Goal: Task Accomplishment & Management: Complete application form

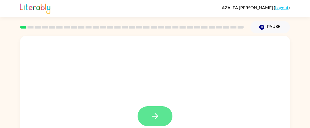
click at [163, 114] on button "button" at bounding box center [155, 117] width 35 height 20
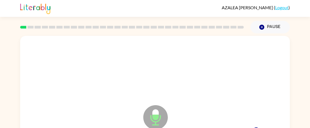
click at [156, 114] on icon "Microphone The Microphone is here when it is your turn to talk" at bounding box center [183, 124] width 82 height 41
click at [155, 124] on icon "Microphone The Microphone is here when it is your turn to talk" at bounding box center [183, 124] width 82 height 41
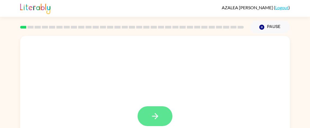
click at [149, 114] on button "button" at bounding box center [155, 117] width 35 height 20
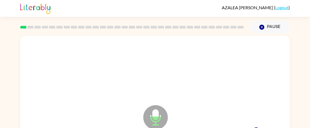
click at [154, 116] on icon "Microphone The Microphone is here when it is your turn to talk" at bounding box center [183, 124] width 82 height 41
click at [154, 119] on div at bounding box center [155, 117] width 35 height 20
click at [154, 119] on icon "button" at bounding box center [155, 117] width 10 height 10
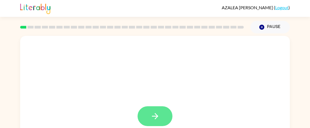
click at [149, 117] on button "button" at bounding box center [155, 117] width 35 height 20
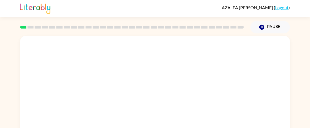
click at [230, 80] on div at bounding box center [155, 82] width 270 height 92
click at [219, 69] on div at bounding box center [155, 82] width 270 height 92
click at [227, 64] on div at bounding box center [155, 82] width 270 height 92
click at [158, 118] on div at bounding box center [155, 82] width 270 height 92
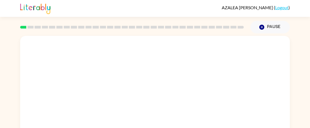
click at [158, 118] on div at bounding box center [155, 82] width 270 height 92
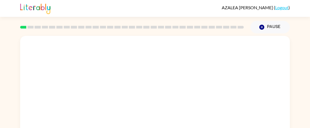
click at [158, 118] on div at bounding box center [155, 82] width 270 height 92
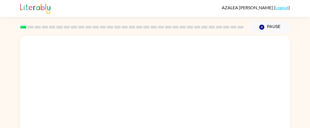
click at [158, 118] on div at bounding box center [155, 82] width 270 height 92
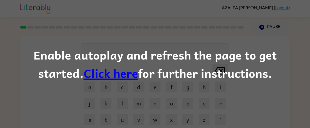
click at [102, 78] on link "Click here" at bounding box center [111, 73] width 54 height 18
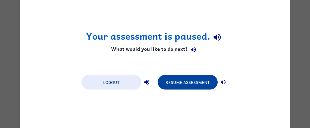
click at [169, 84] on button "Resume Assessment" at bounding box center [188, 82] width 60 height 15
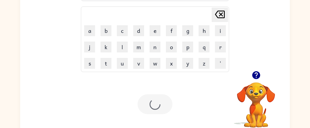
scroll to position [58, 0]
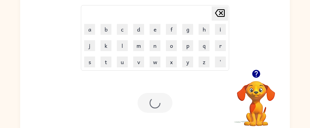
click at [154, 108] on div at bounding box center [155, 103] width 35 height 20
click at [256, 73] on icon "button" at bounding box center [256, 74] width 8 height 8
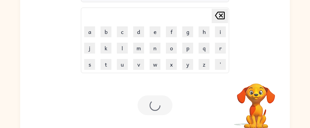
scroll to position [52, 0]
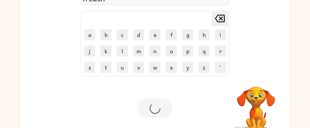
click at [157, 108] on div at bounding box center [155, 109] width 35 height 20
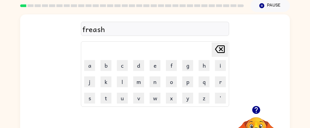
scroll to position [19, 0]
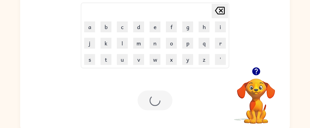
click at [162, 99] on div at bounding box center [155, 101] width 35 height 20
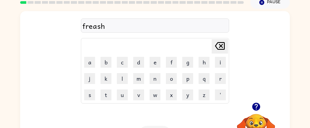
scroll to position [24, 0]
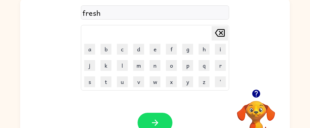
scroll to position [43, 0]
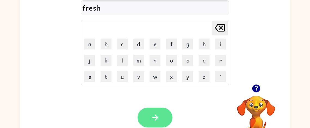
click at [160, 113] on button "button" at bounding box center [155, 118] width 35 height 20
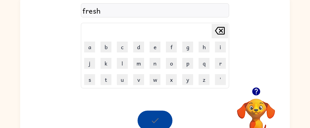
scroll to position [40, 0]
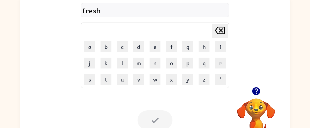
click at [150, 122] on div at bounding box center [155, 121] width 35 height 20
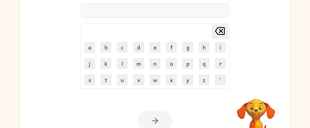
scroll to position [41, 0]
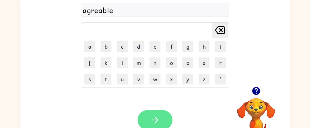
click at [152, 114] on button "button" at bounding box center [155, 120] width 35 height 20
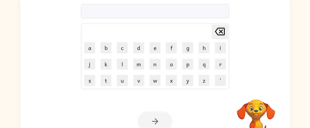
scroll to position [40, 0]
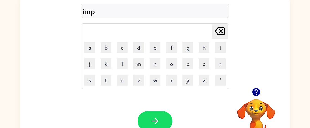
click at [256, 90] on icon "button" at bounding box center [256, 92] width 8 height 8
click at [103, 13] on div "implinness" at bounding box center [155, 10] width 145 height 11
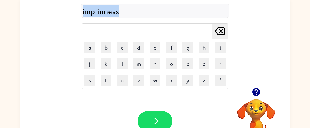
click at [103, 13] on div "implinness" at bounding box center [155, 10] width 145 height 11
copy div "implinness"
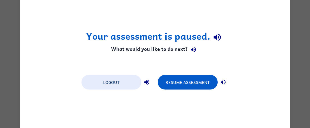
scroll to position [0, 0]
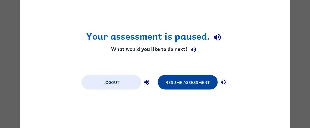
click at [193, 84] on button "Resume Assessment" at bounding box center [188, 82] width 60 height 15
click at [196, 81] on button "Resume Assessment" at bounding box center [188, 82] width 60 height 15
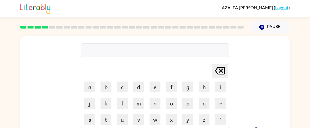
click at [141, 50] on div at bounding box center [155, 50] width 148 height 14
click at [188, 50] on div at bounding box center [155, 50] width 148 height 14
click at [208, 47] on div at bounding box center [155, 50] width 148 height 14
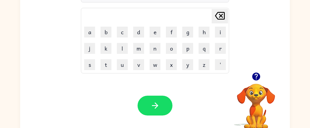
click at [255, 77] on icon "button" at bounding box center [256, 77] width 8 height 8
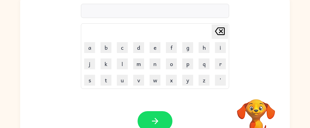
scroll to position [40, 0]
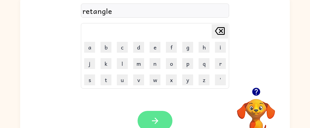
click at [149, 113] on button "button" at bounding box center [155, 121] width 35 height 20
click at [161, 120] on button "button" at bounding box center [155, 121] width 35 height 20
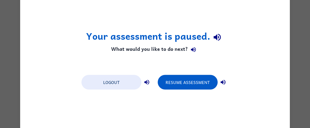
scroll to position [0, 0]
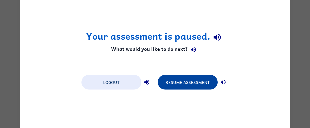
click at [187, 81] on button "Resume Assessment" at bounding box center [188, 82] width 60 height 15
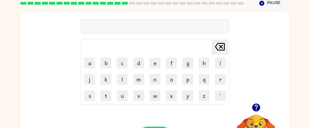
scroll to position [25, 0]
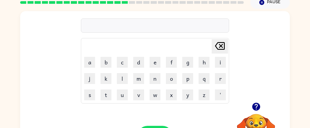
click at [256, 106] on icon "button" at bounding box center [256, 107] width 8 height 8
click at [88, 24] on div at bounding box center [155, 26] width 148 height 14
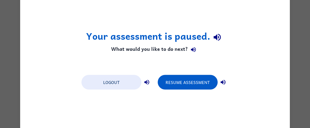
scroll to position [0, 0]
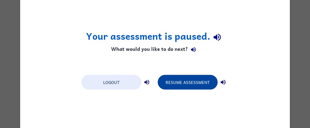
click at [196, 83] on button "Resume Assessment" at bounding box center [188, 82] width 60 height 15
click at [198, 84] on button "Resume Assessment" at bounding box center [188, 82] width 60 height 15
click at [202, 84] on button "Resume Assessment" at bounding box center [188, 82] width 60 height 15
click at [209, 83] on button "Resume Assessment" at bounding box center [188, 82] width 60 height 15
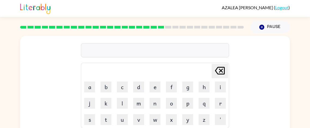
click at [186, 53] on div at bounding box center [155, 50] width 148 height 14
click at [92, 51] on div "ofrice" at bounding box center [155, 50] width 145 height 11
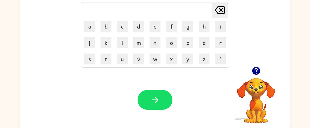
scroll to position [62, 0]
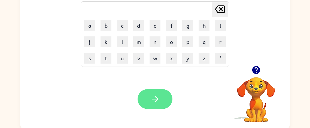
click at [161, 100] on button "button" at bounding box center [155, 99] width 35 height 20
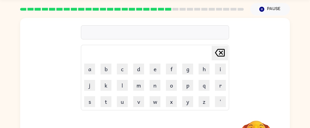
scroll to position [17, 0]
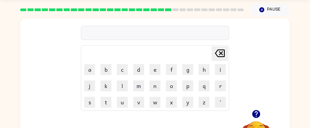
click at [256, 112] on icon "button" at bounding box center [256, 115] width 10 height 10
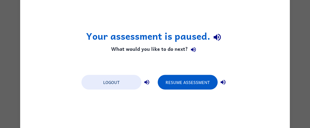
scroll to position [0, 0]
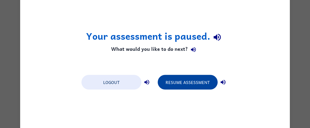
click at [166, 81] on button "Resume Assessment" at bounding box center [188, 82] width 60 height 15
click at [183, 81] on button "Resume Assessment" at bounding box center [188, 82] width 60 height 15
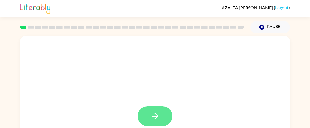
click at [159, 119] on icon "button" at bounding box center [155, 117] width 10 height 10
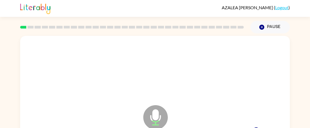
click at [158, 118] on icon "Microphone The Microphone is here when it is your turn to talk" at bounding box center [183, 124] width 82 height 41
click at [157, 120] on icon "Microphone The Microphone is here when it is your turn to talk" at bounding box center [183, 124] width 82 height 41
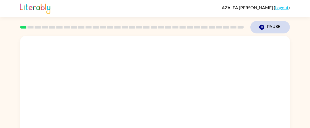
click at [263, 28] on icon "button" at bounding box center [261, 27] width 5 height 5
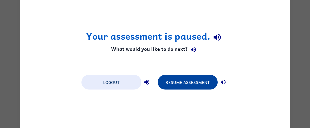
click at [204, 83] on button "Resume Assessment" at bounding box center [188, 82] width 60 height 15
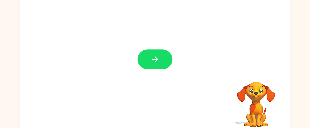
scroll to position [63, 0]
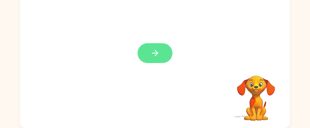
click at [157, 54] on icon "button" at bounding box center [155, 53] width 6 height 6
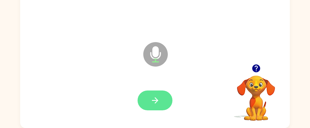
click at [158, 101] on icon "button" at bounding box center [155, 101] width 10 height 10
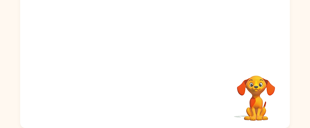
click at [266, 94] on video "Your browser must support playing .mp4 files to use Literably. Please try using…" at bounding box center [256, 94] width 54 height 54
click at [263, 91] on video "Your browser must support playing .mp4 files to use Literably. Please try using…" at bounding box center [256, 94] width 54 height 54
click at [259, 82] on video "Your browser must support playing .mp4 files to use Literably. Please try using…" at bounding box center [256, 94] width 54 height 54
click at [259, 60] on div at bounding box center [155, 19] width 270 height 92
click at [259, 57] on div at bounding box center [155, 19] width 270 height 92
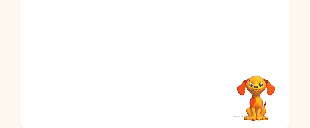
click at [157, 54] on div at bounding box center [155, 19] width 270 height 92
click at [158, 51] on div at bounding box center [155, 19] width 270 height 92
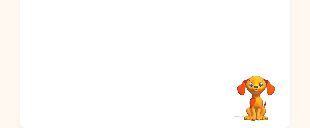
click at [207, 61] on div at bounding box center [155, 19] width 270 height 92
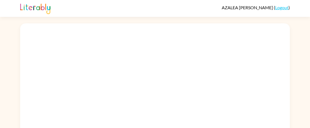
scroll to position [51, 0]
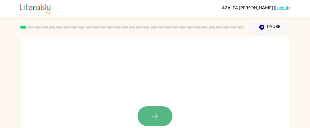
click at [143, 113] on button "button" at bounding box center [155, 117] width 35 height 20
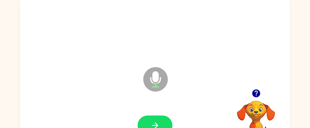
scroll to position [41, 0]
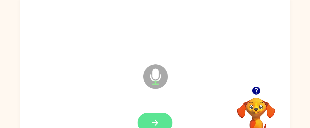
click at [157, 120] on icon "button" at bounding box center [155, 123] width 10 height 10
click at [254, 91] on icon "button" at bounding box center [256, 91] width 8 height 8
click at [160, 121] on button "button" at bounding box center [155, 123] width 35 height 20
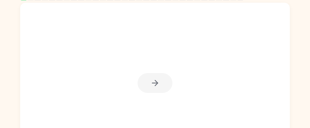
scroll to position [30, 0]
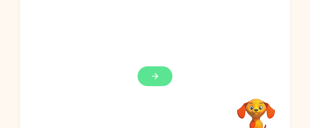
click at [146, 68] on button "button" at bounding box center [155, 76] width 35 height 20
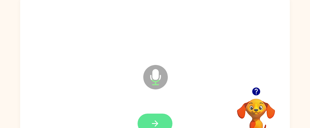
click at [148, 122] on button "button" at bounding box center [155, 124] width 35 height 20
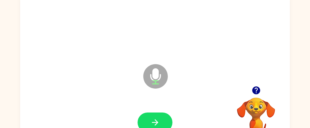
scroll to position [51, 0]
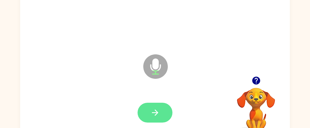
click at [152, 110] on icon "button" at bounding box center [155, 113] width 10 height 10
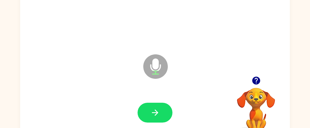
click at [258, 82] on icon "button" at bounding box center [256, 81] width 8 height 8
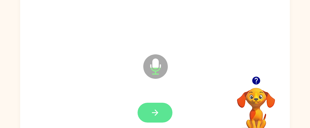
click at [159, 113] on icon "button" at bounding box center [155, 113] width 10 height 10
click at [154, 116] on icon "button" at bounding box center [155, 113] width 10 height 10
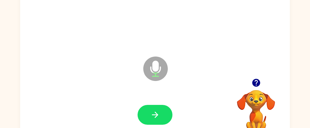
scroll to position [50, 0]
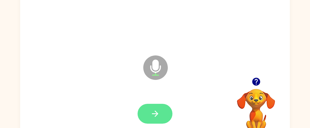
click at [157, 110] on icon "button" at bounding box center [155, 114] width 10 height 10
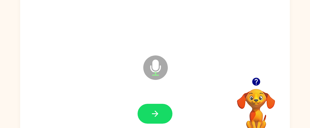
click at [257, 82] on icon "button" at bounding box center [256, 82] width 10 height 10
click at [258, 79] on icon "button" at bounding box center [256, 82] width 8 height 8
click at [178, 49] on div "Microphone The Microphone is here when it is your turn to talk" at bounding box center [142, 54] width 233 height 20
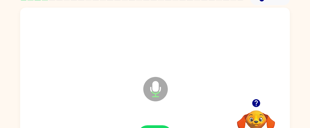
scroll to position [0, 0]
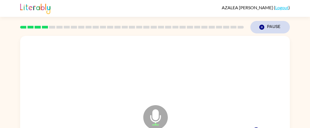
click at [263, 26] on icon "button" at bounding box center [261, 27] width 5 height 5
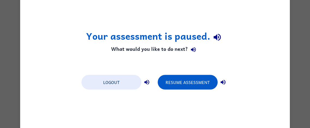
click at [183, 21] on div "Your assessment is paused. What would you like to do next? Logout Resume Assess…" at bounding box center [155, 64] width 270 height 156
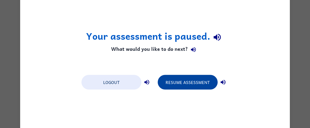
click at [200, 81] on button "Resume Assessment" at bounding box center [188, 82] width 60 height 15
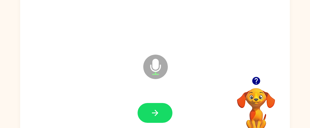
scroll to position [51, 0]
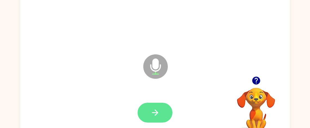
click at [159, 113] on icon "button" at bounding box center [155, 113] width 10 height 10
click at [160, 114] on button "button" at bounding box center [155, 113] width 35 height 20
click at [159, 113] on icon "button" at bounding box center [155, 113] width 10 height 10
click at [160, 113] on button "button" at bounding box center [155, 113] width 35 height 20
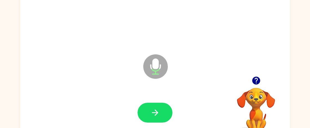
click at [254, 80] on icon "button" at bounding box center [256, 81] width 8 height 8
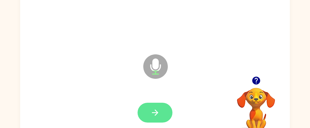
click at [160, 114] on button "button" at bounding box center [155, 113] width 35 height 20
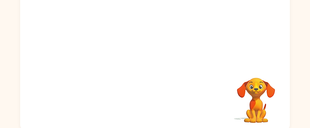
scroll to position [63, 0]
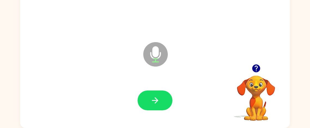
click at [258, 68] on icon "button" at bounding box center [256, 69] width 8 height 8
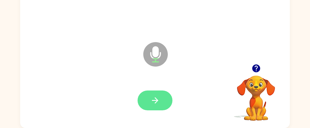
click at [158, 107] on button "button" at bounding box center [155, 101] width 35 height 20
click at [164, 105] on button "button" at bounding box center [155, 101] width 35 height 20
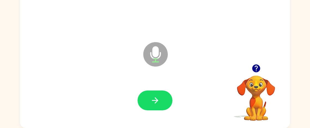
click at [155, 99] on icon "button" at bounding box center [155, 101] width 10 height 10
click at [256, 69] on icon "button" at bounding box center [256, 69] width 10 height 10
click at [258, 67] on icon "button" at bounding box center [256, 69] width 8 height 8
click at [257, 69] on icon "button" at bounding box center [256, 69] width 8 height 8
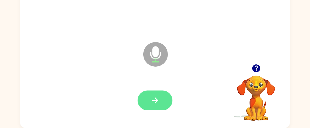
click at [153, 107] on button "button" at bounding box center [155, 101] width 35 height 20
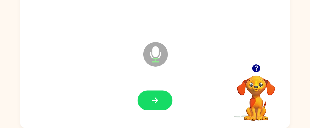
click at [259, 68] on icon "button" at bounding box center [256, 69] width 8 height 8
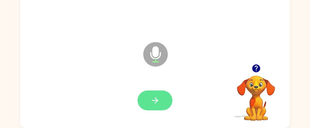
click at [156, 99] on icon "button" at bounding box center [155, 101] width 6 height 6
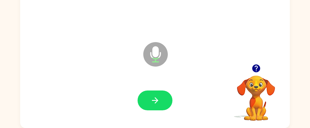
click at [156, 99] on icon "button" at bounding box center [155, 101] width 6 height 6
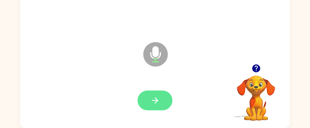
click at [163, 100] on button "button" at bounding box center [155, 101] width 35 height 20
click at [162, 103] on button "button" at bounding box center [155, 101] width 35 height 20
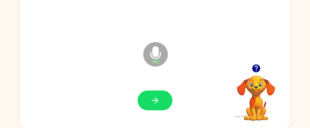
click at [256, 70] on icon "button" at bounding box center [256, 69] width 8 height 8
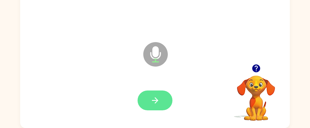
click at [165, 101] on button "button" at bounding box center [155, 101] width 35 height 20
click at [154, 98] on icon "button" at bounding box center [155, 101] width 10 height 10
click at [161, 106] on button "button" at bounding box center [155, 101] width 35 height 20
click at [163, 100] on button "button" at bounding box center [155, 101] width 35 height 20
click at [159, 102] on icon "button" at bounding box center [155, 101] width 10 height 10
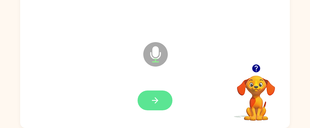
click at [159, 96] on icon "button" at bounding box center [155, 101] width 10 height 10
click at [163, 96] on button "button" at bounding box center [155, 101] width 35 height 20
click at [163, 98] on button "button" at bounding box center [155, 101] width 35 height 20
click at [160, 99] on button "button" at bounding box center [155, 101] width 35 height 20
click at [151, 104] on icon "button" at bounding box center [155, 101] width 10 height 10
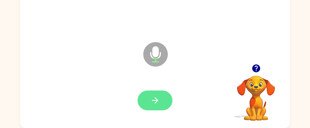
click at [152, 101] on icon "button" at bounding box center [155, 101] width 10 height 10
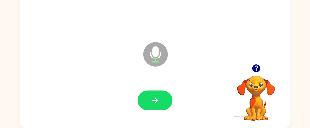
click at [152, 101] on icon "button" at bounding box center [155, 101] width 10 height 10
click at [258, 68] on icon "button" at bounding box center [256, 69] width 8 height 8
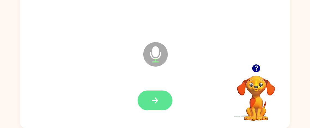
click at [159, 104] on icon "button" at bounding box center [155, 101] width 10 height 10
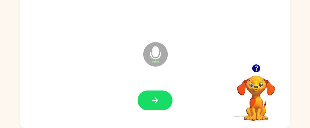
click at [257, 68] on icon "button" at bounding box center [256, 69] width 8 height 8
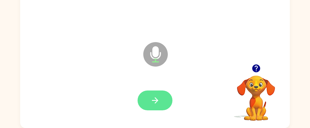
click at [142, 106] on button "button" at bounding box center [155, 101] width 35 height 20
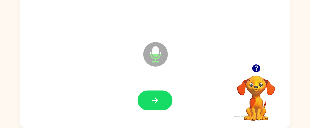
click at [258, 69] on icon "button" at bounding box center [256, 69] width 8 height 8
click at [262, 72] on div at bounding box center [256, 69] width 54 height 14
click at [257, 69] on icon "button" at bounding box center [256, 69] width 8 height 8
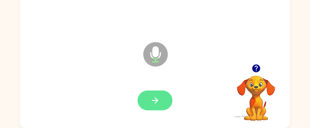
click at [161, 100] on button "button" at bounding box center [155, 101] width 35 height 20
click at [148, 99] on button "button" at bounding box center [155, 101] width 35 height 20
click at [160, 102] on button "button" at bounding box center [155, 101] width 35 height 20
click at [150, 98] on button "button" at bounding box center [155, 101] width 35 height 20
click at [162, 103] on button "button" at bounding box center [155, 101] width 35 height 20
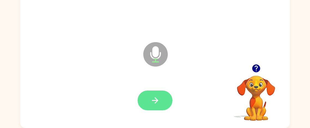
click at [161, 100] on button "button" at bounding box center [155, 101] width 35 height 20
click at [156, 101] on icon "button" at bounding box center [155, 101] width 10 height 10
click at [158, 97] on icon "button" at bounding box center [155, 101] width 10 height 10
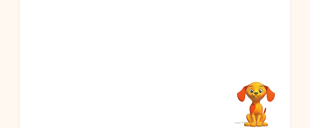
scroll to position [58, 0]
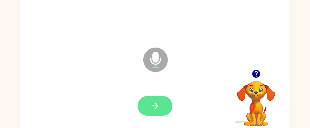
click at [157, 103] on icon "button" at bounding box center [155, 106] width 10 height 10
click at [159, 105] on icon "button" at bounding box center [155, 106] width 10 height 10
click at [162, 105] on button "button" at bounding box center [155, 106] width 35 height 20
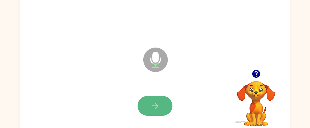
click at [143, 109] on button "button" at bounding box center [155, 106] width 35 height 20
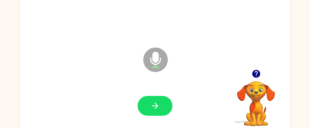
click at [143, 109] on button "button" at bounding box center [155, 106] width 35 height 20
click at [258, 75] on icon "button" at bounding box center [256, 74] width 8 height 8
click at [256, 73] on icon "button" at bounding box center [256, 74] width 8 height 8
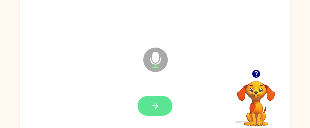
click at [161, 106] on button "button" at bounding box center [155, 106] width 35 height 20
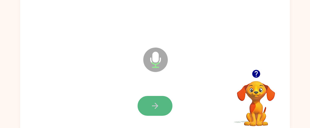
click at [156, 100] on button "button" at bounding box center [155, 106] width 35 height 20
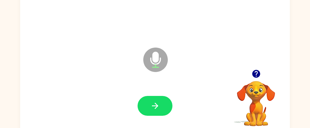
click at [156, 100] on button "button" at bounding box center [155, 106] width 35 height 20
click at [257, 71] on icon "button" at bounding box center [256, 74] width 8 height 8
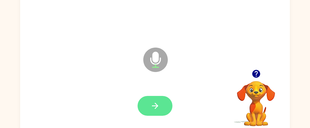
click at [156, 101] on icon "button" at bounding box center [155, 106] width 10 height 10
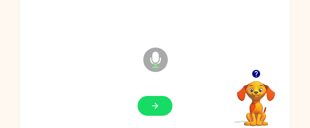
click at [156, 101] on icon "button" at bounding box center [155, 106] width 10 height 10
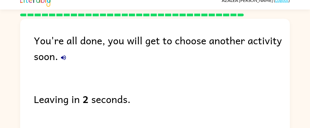
scroll to position [0, 0]
